Goal: Task Accomplishment & Management: Manage account settings

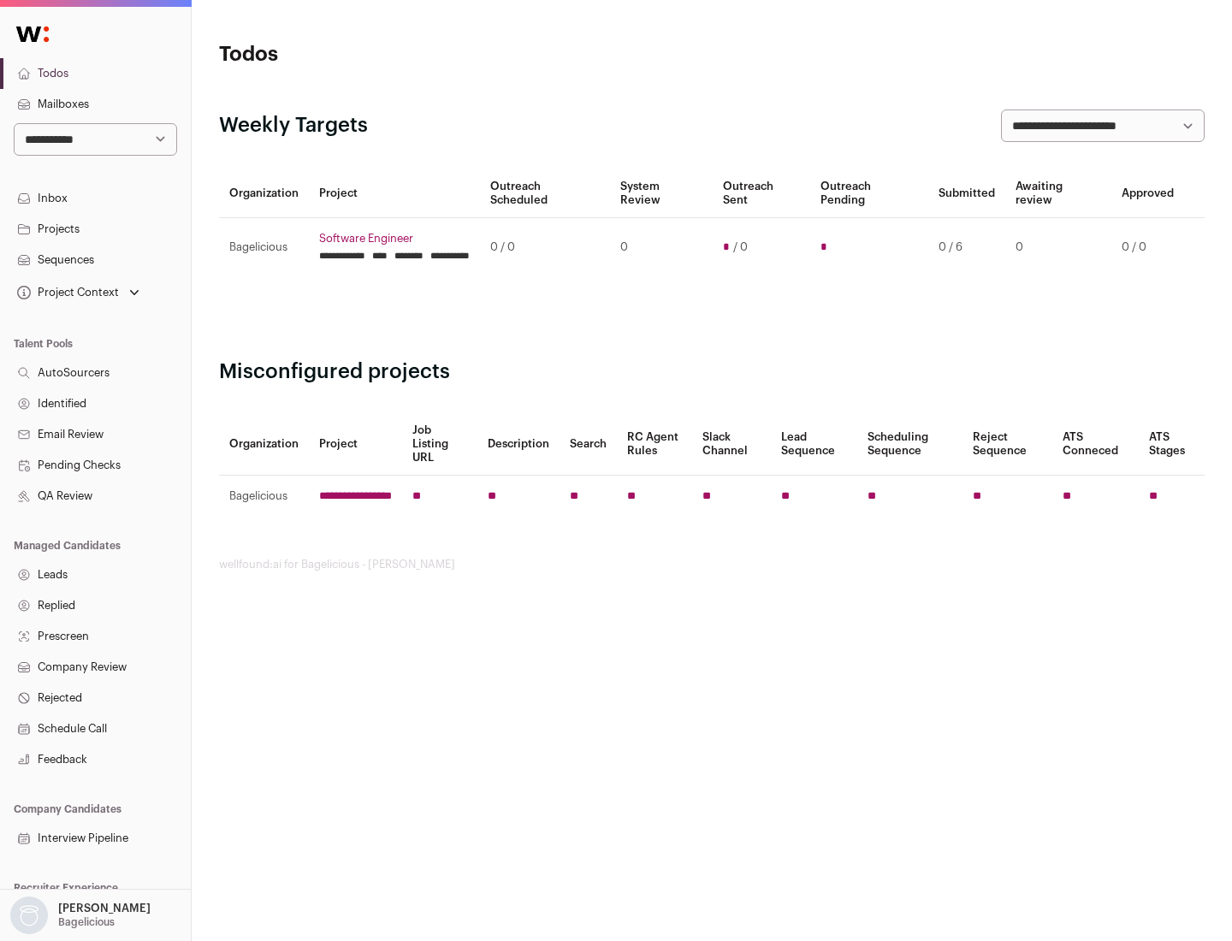
click at [95, 228] on link "Projects" at bounding box center [95, 229] width 191 height 31
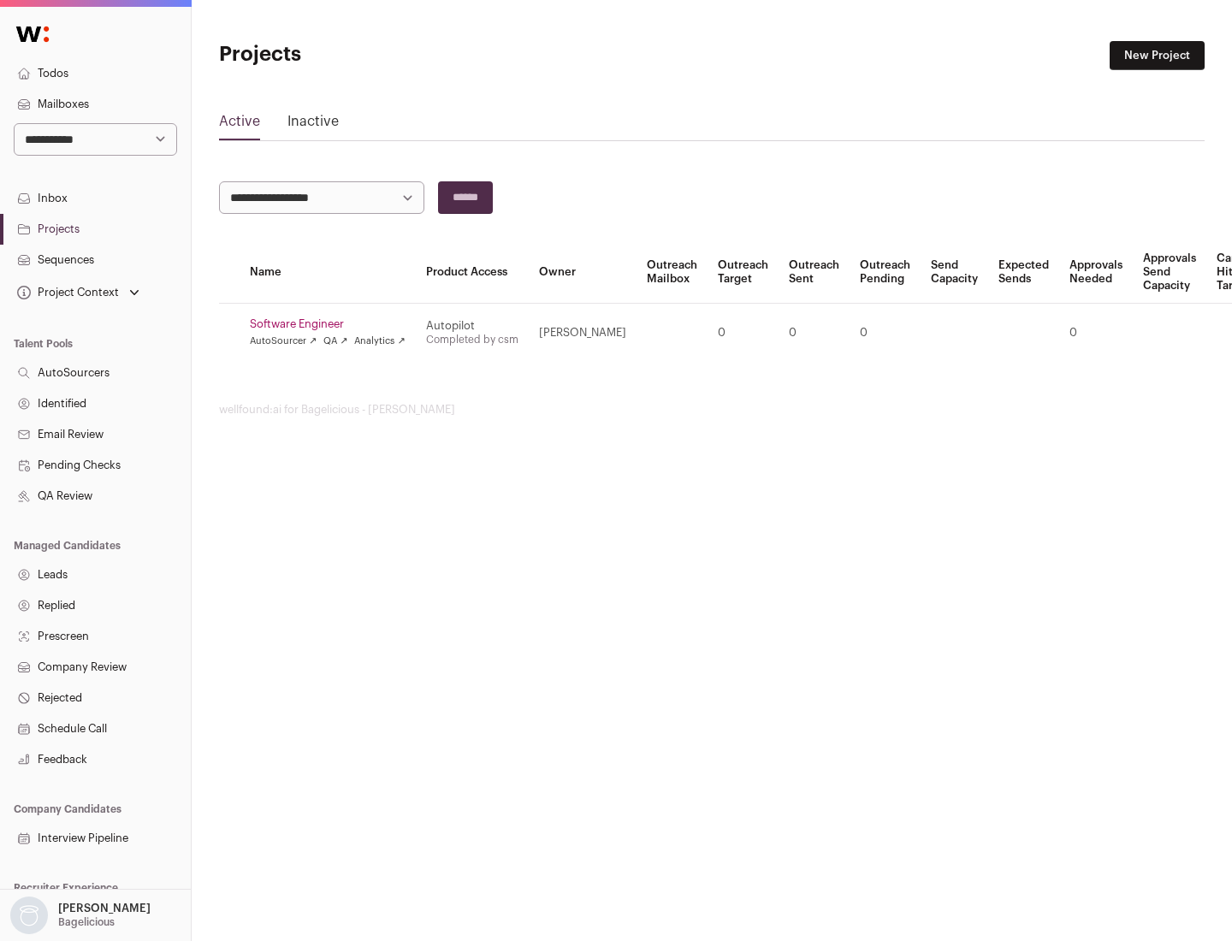
click at [333, 324] on link "Software Engineer" at bounding box center [328, 324] width 156 height 14
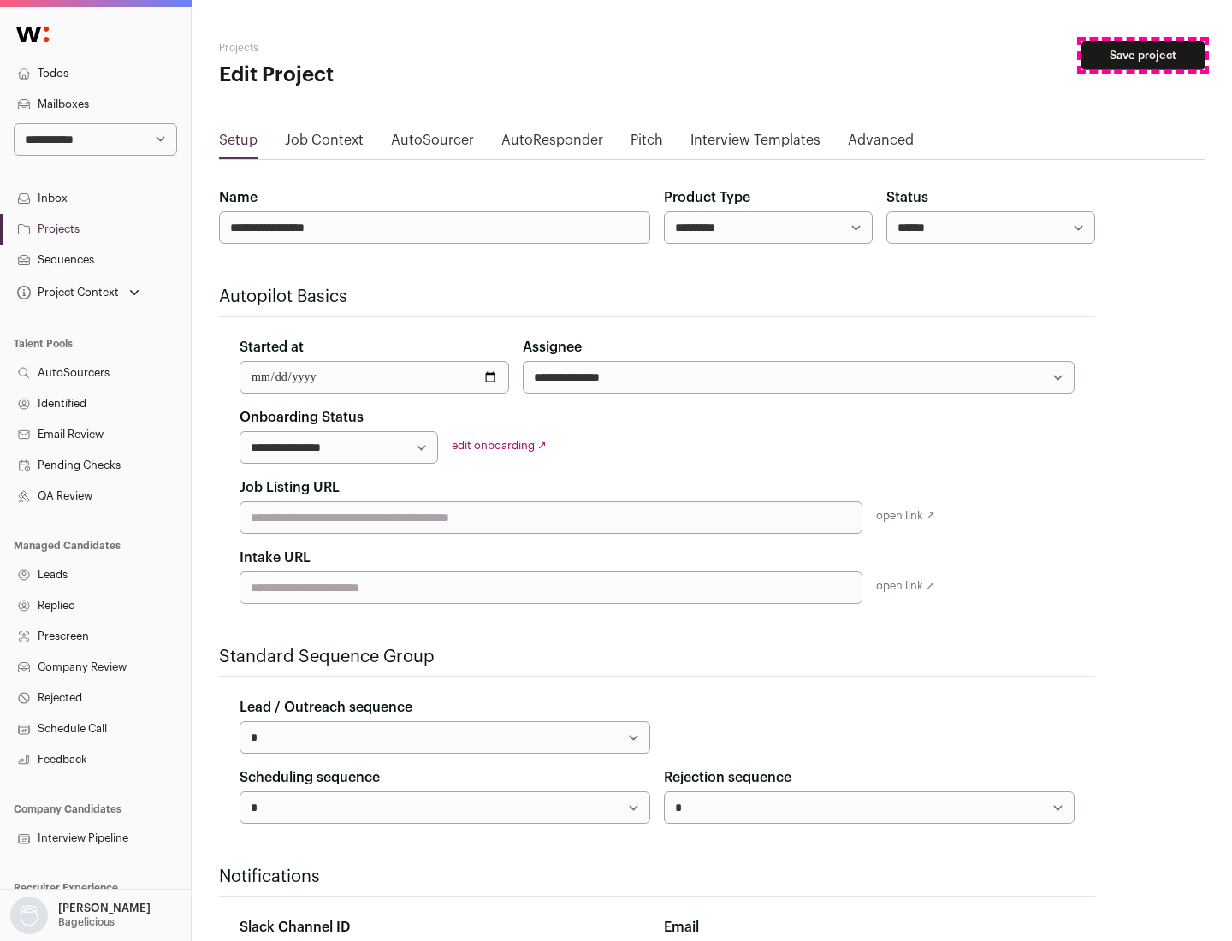
click at [1143, 56] on button "Save project" at bounding box center [1142, 55] width 123 height 29
